Goal: Task Accomplishment & Management: Complete application form

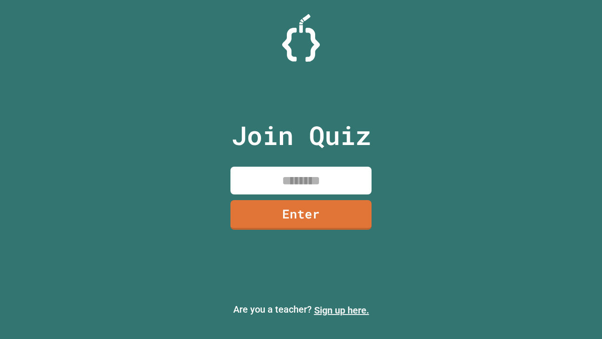
click at [342, 310] on link "Sign up here." at bounding box center [341, 309] width 55 height 11
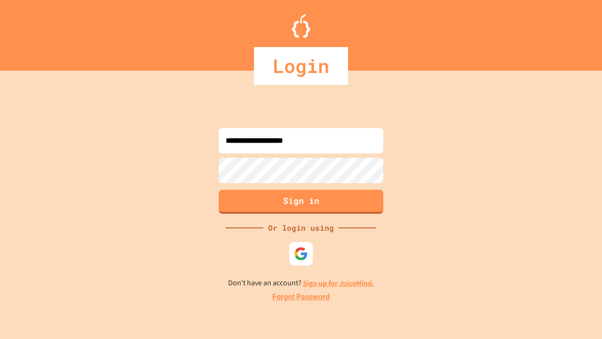
type input "**********"
